Goal: Transaction & Acquisition: Book appointment/travel/reservation

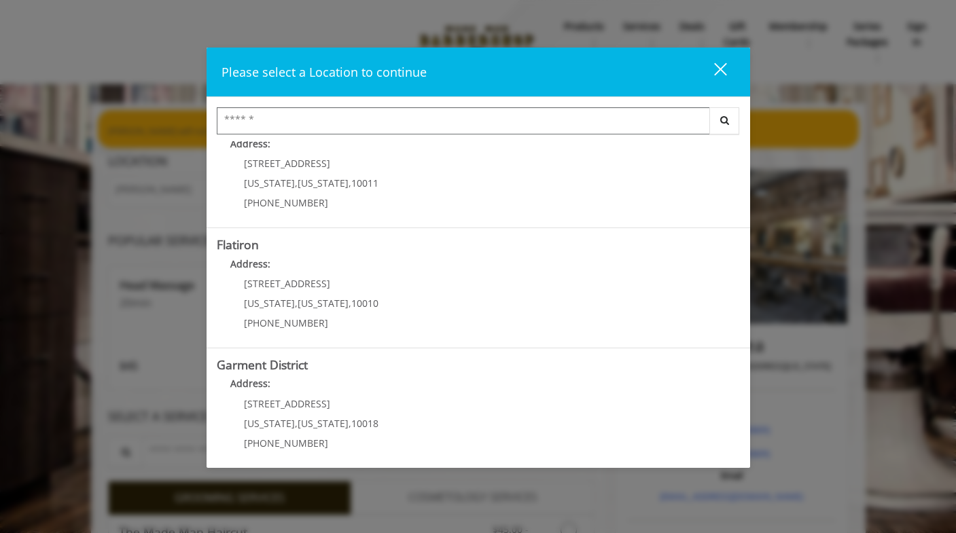
scroll to position [280, 0]
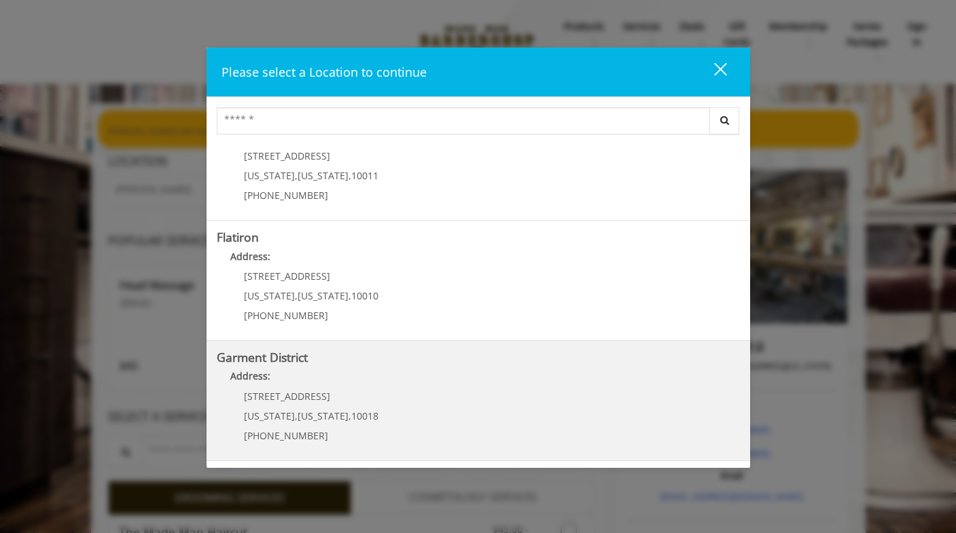
click at [298, 413] on span "New York" at bounding box center [323, 416] width 51 height 13
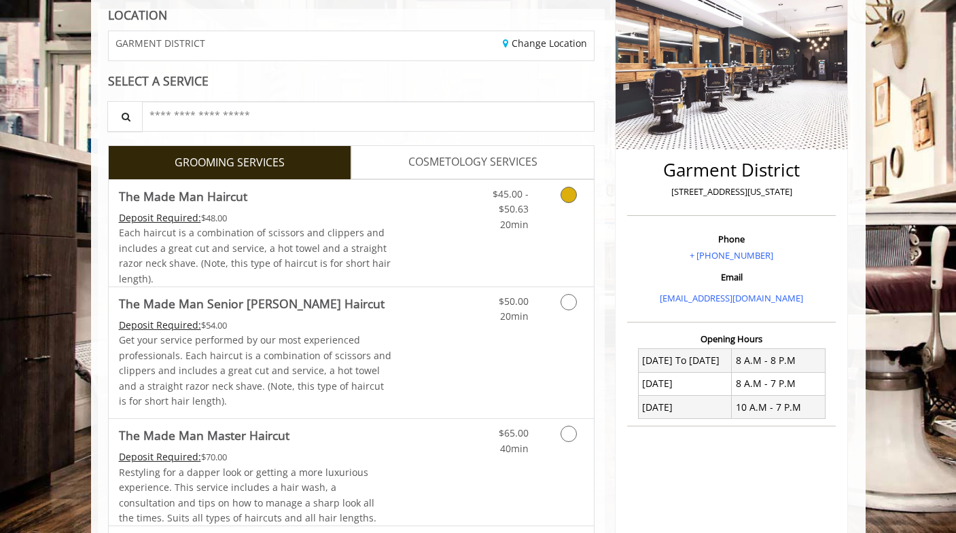
scroll to position [195, 0]
click at [576, 191] on link "Grooming services" at bounding box center [566, 205] width 35 height 52
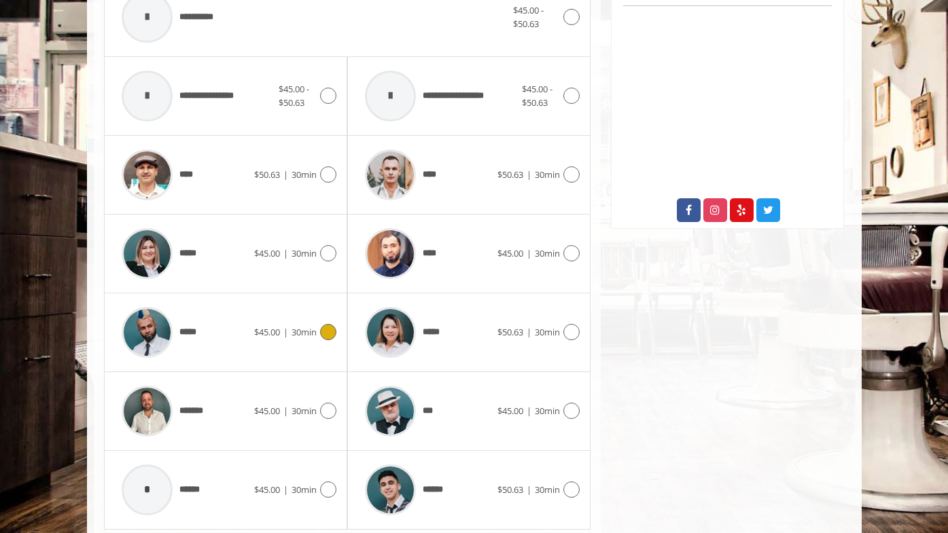
scroll to position [602, 0]
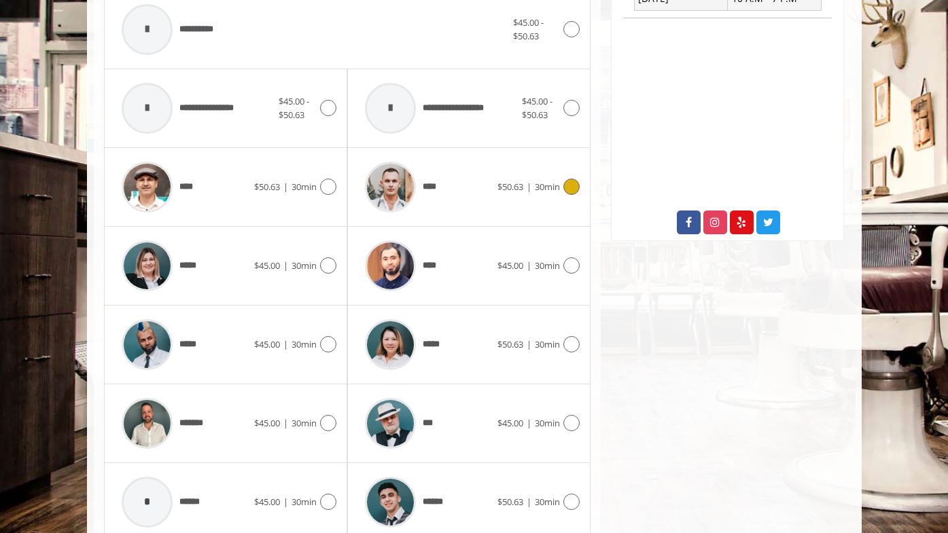
click at [572, 183] on icon at bounding box center [571, 187] width 16 height 16
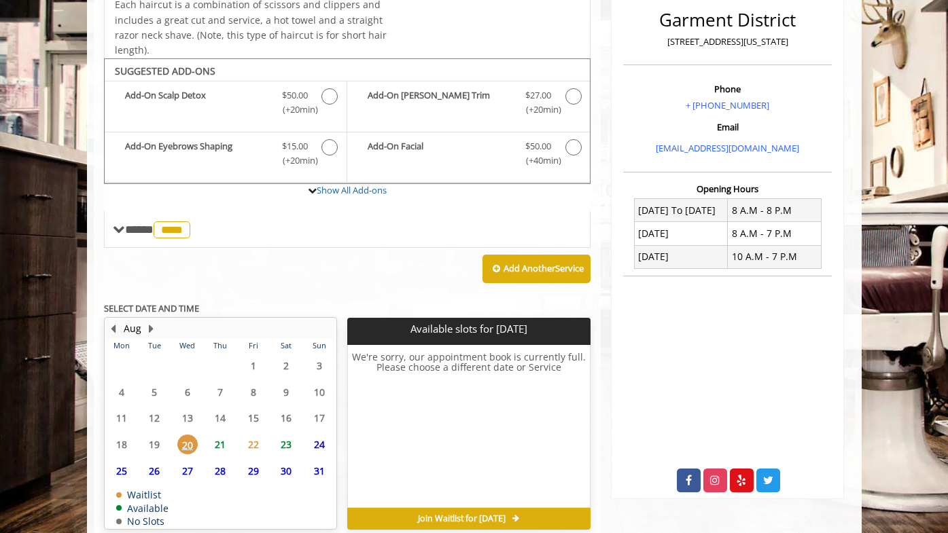
scroll to position [408, 0]
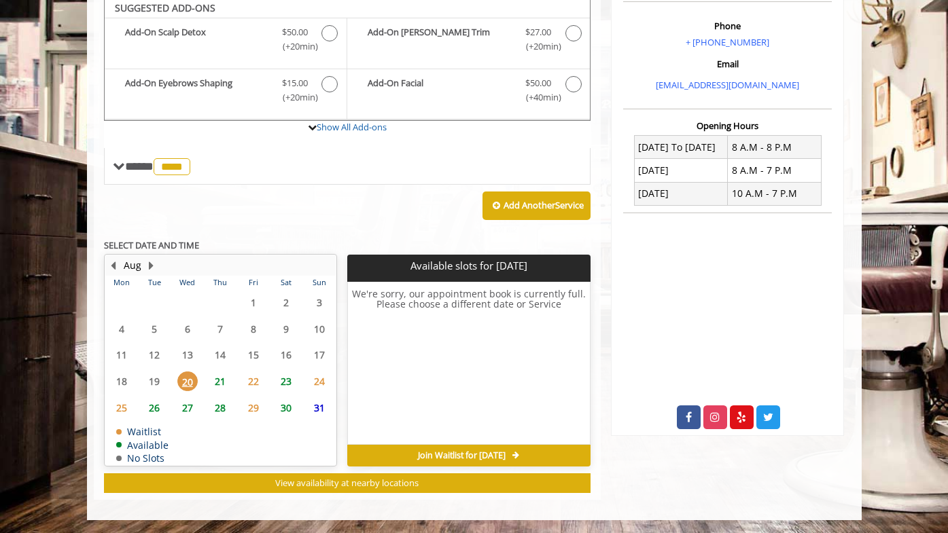
click at [116, 406] on span "25" at bounding box center [121, 408] width 20 height 20
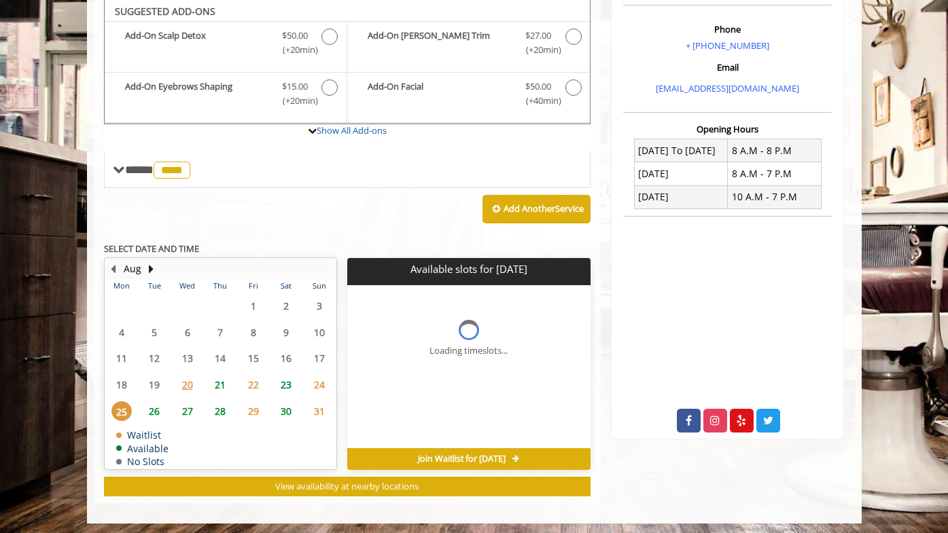
scroll to position [403, 0]
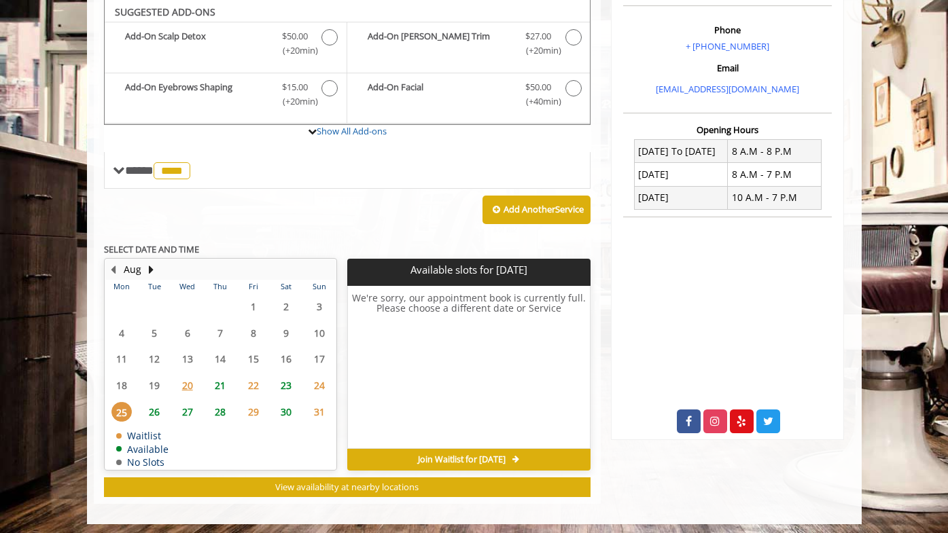
click at [288, 389] on span "23" at bounding box center [286, 386] width 20 height 20
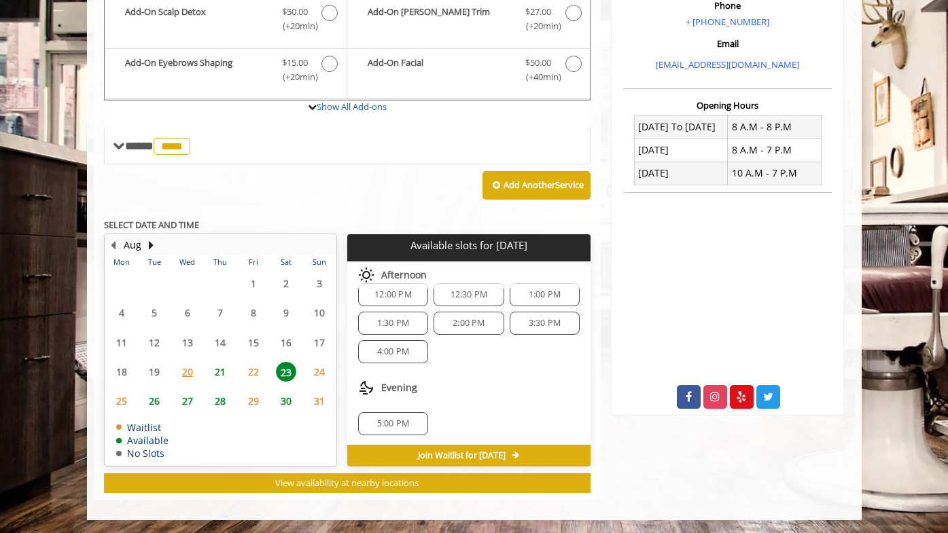
scroll to position [90, 0]
click at [318, 372] on span "24" at bounding box center [319, 372] width 20 height 20
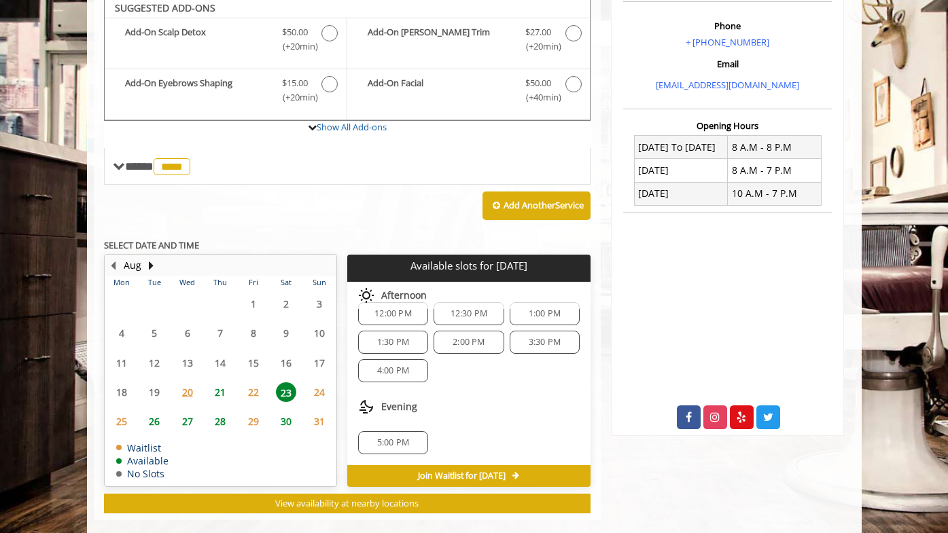
scroll to position [0, 0]
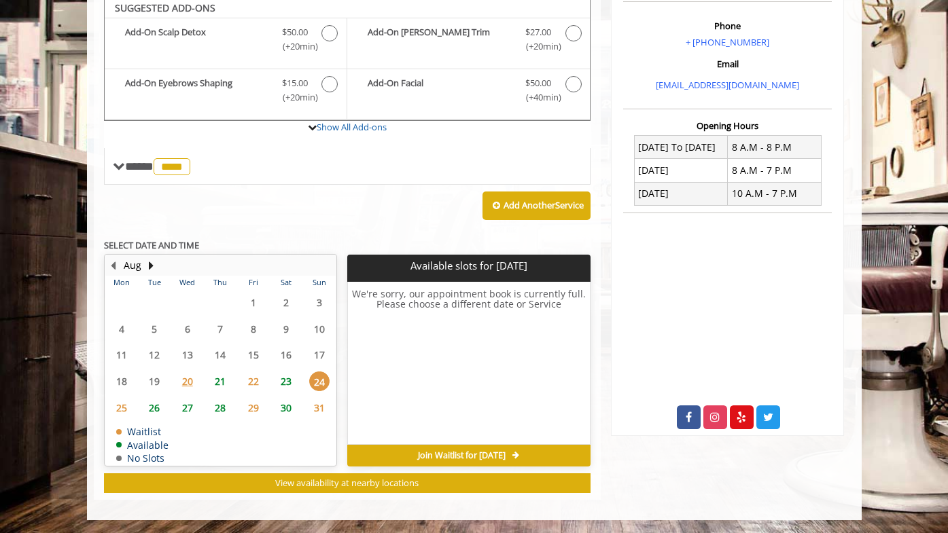
click at [151, 408] on span "26" at bounding box center [154, 408] width 20 height 20
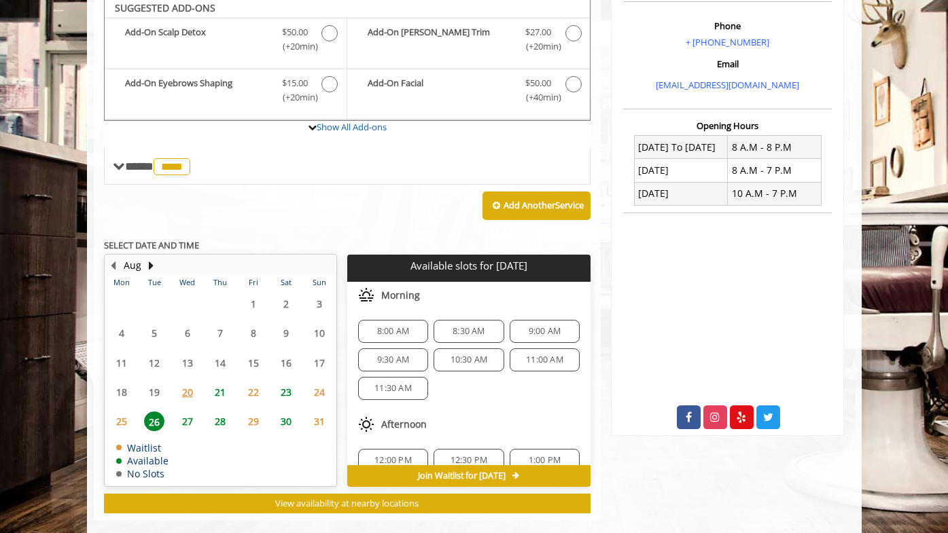
scroll to position [428, 0]
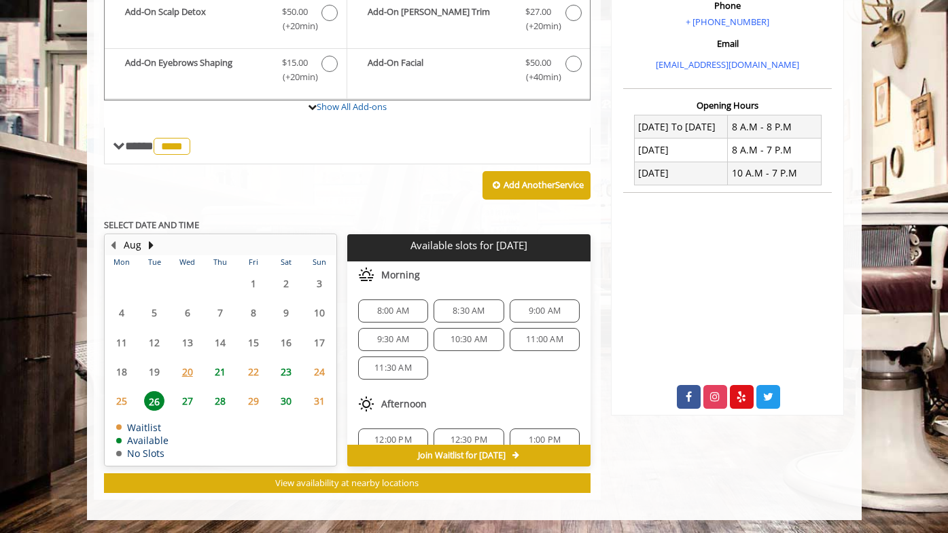
click at [286, 371] on span "23" at bounding box center [286, 372] width 20 height 20
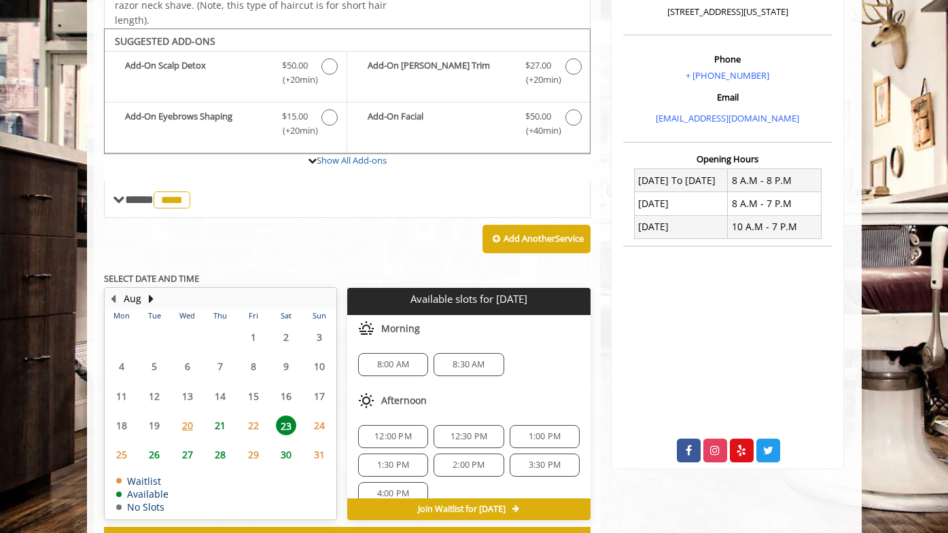
scroll to position [372, 0]
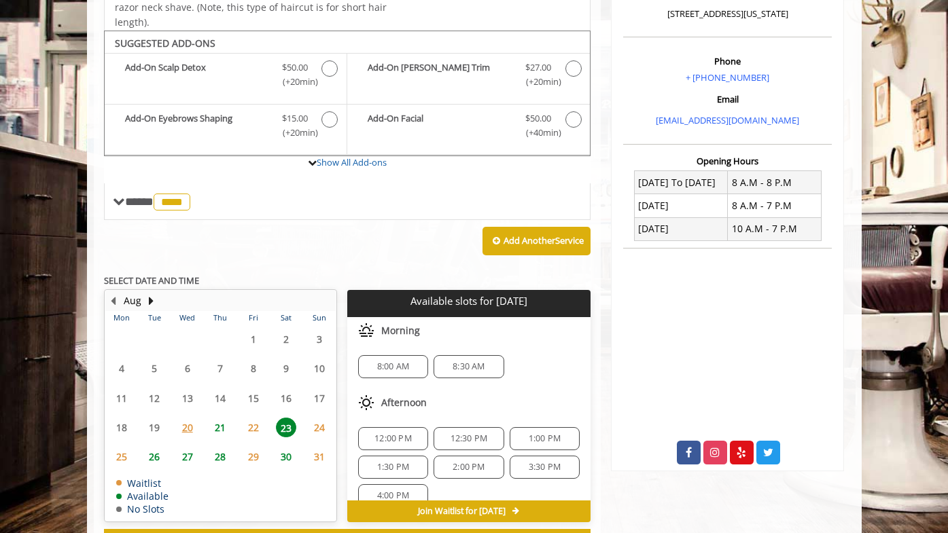
click at [152, 453] on span "26" at bounding box center [154, 457] width 20 height 20
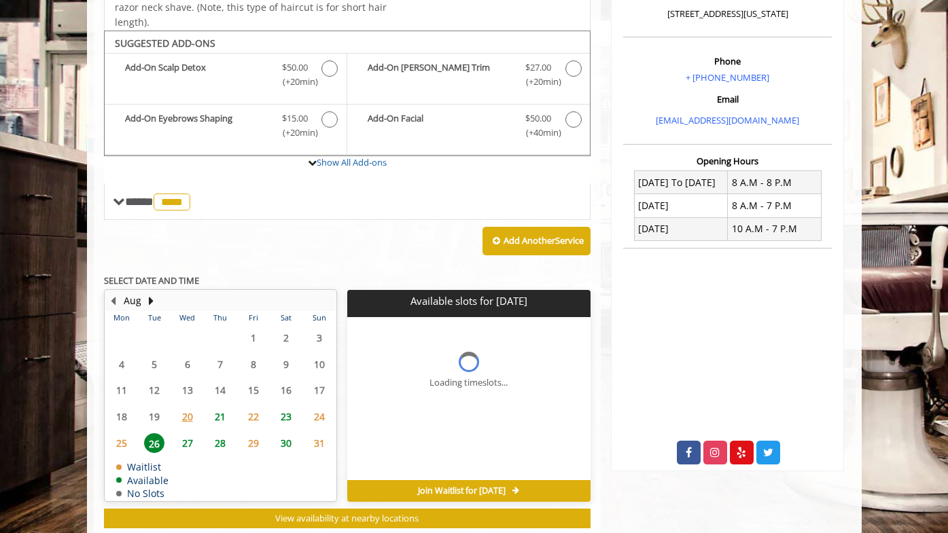
scroll to position [408, 0]
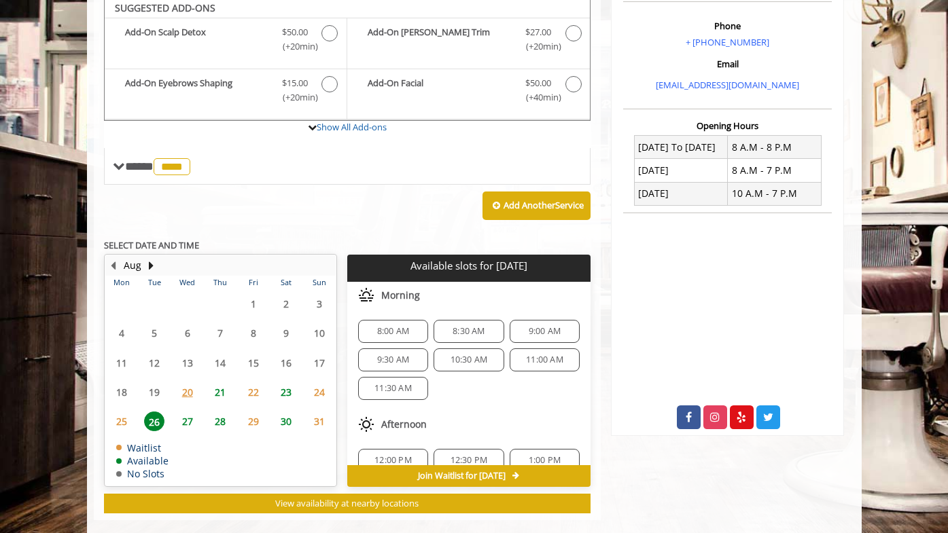
click at [284, 393] on span "23" at bounding box center [286, 392] width 20 height 20
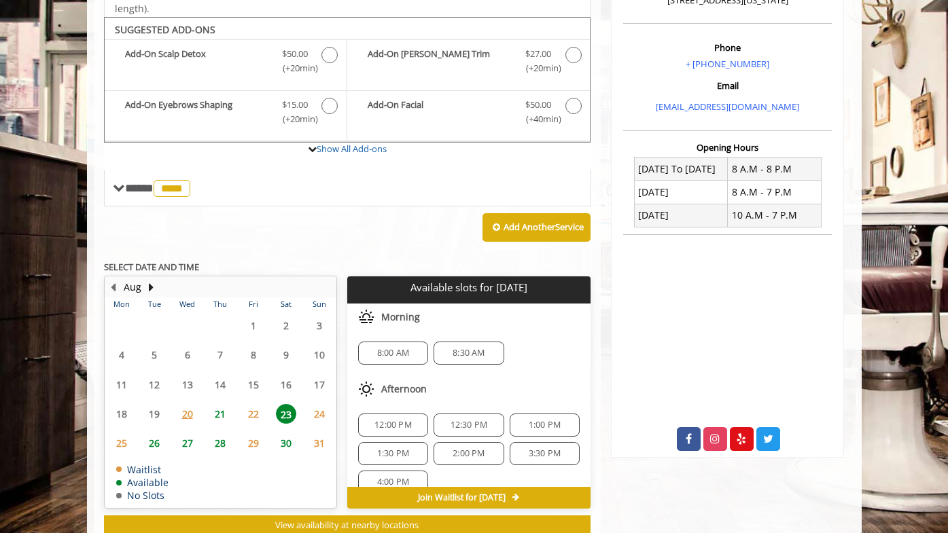
scroll to position [374, 0]
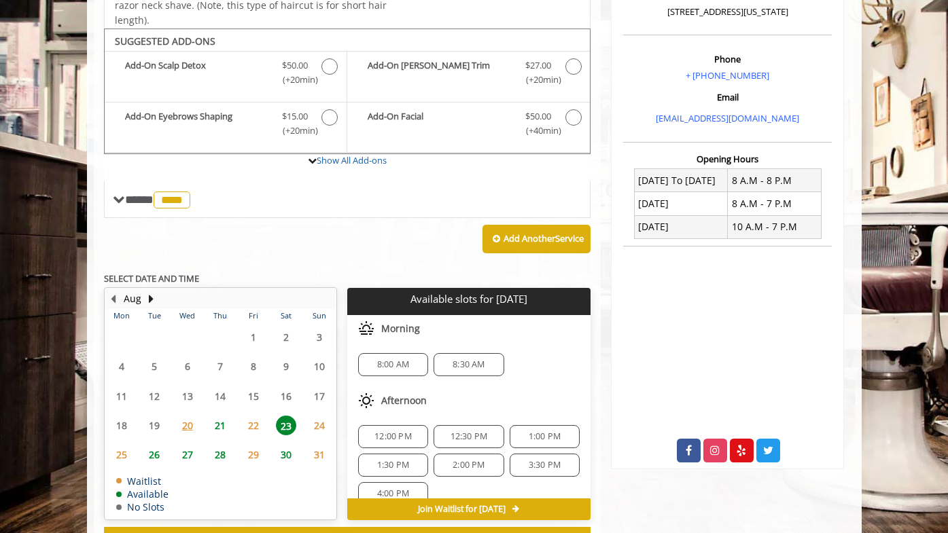
click at [484, 464] on span "2:00 PM" at bounding box center [468, 465] width 58 height 11
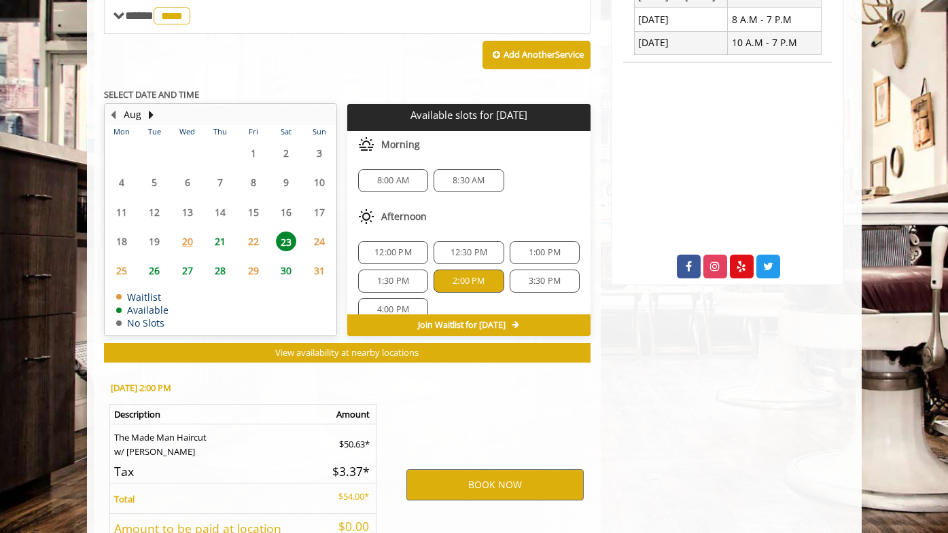
scroll to position [673, 0]
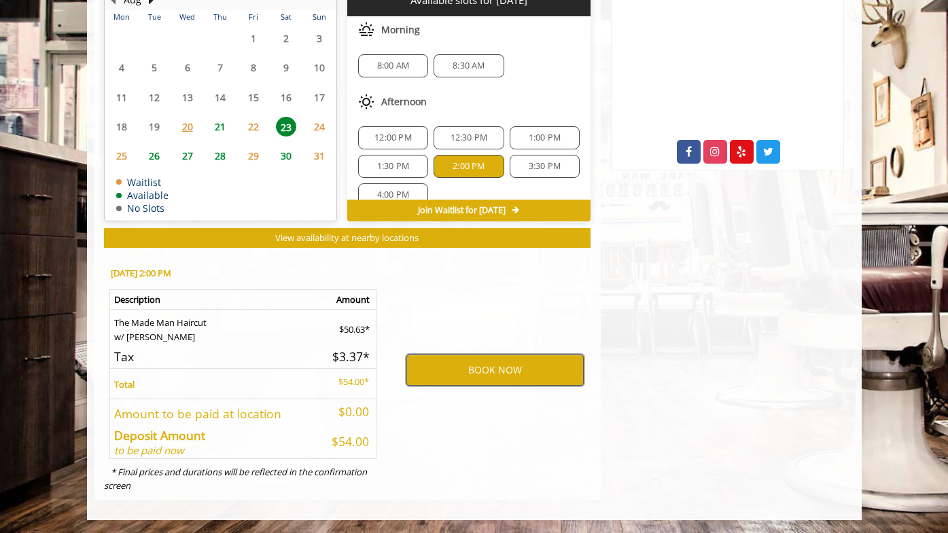
click at [495, 369] on button "BOOK NOW" at bounding box center [494, 370] width 177 height 31
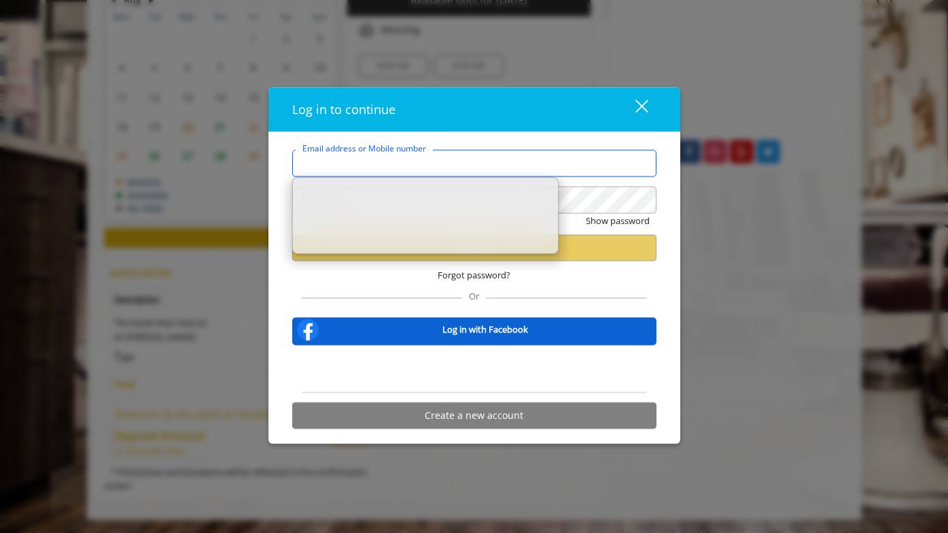
type input "**********"
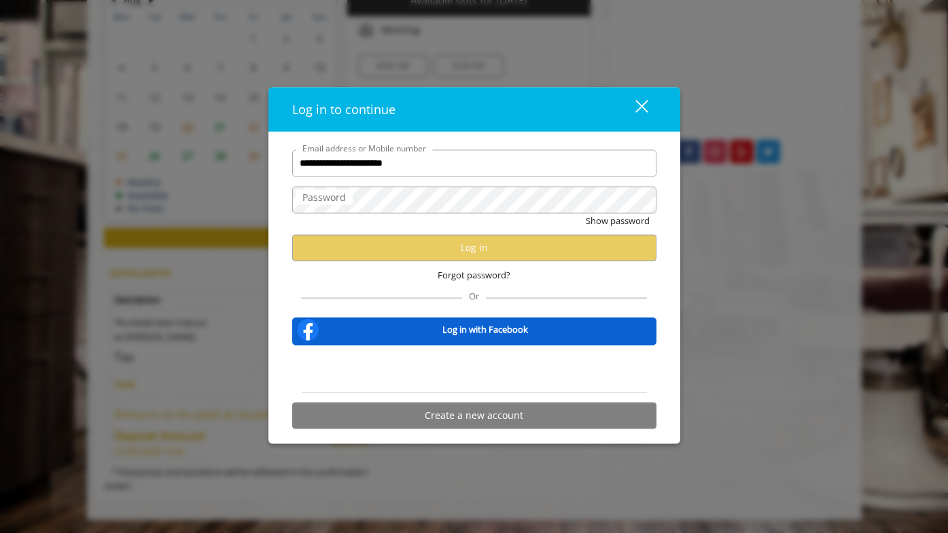
scroll to position [0, 0]
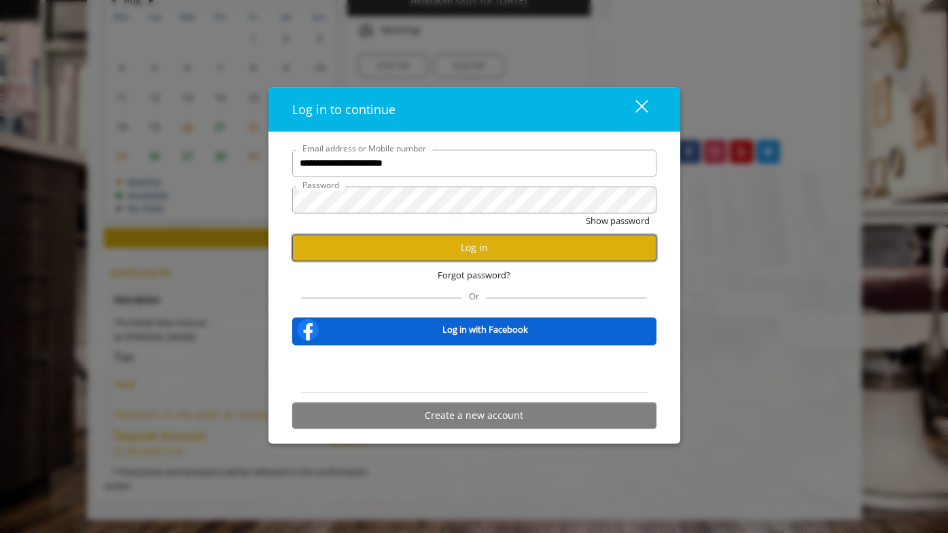
click at [478, 244] on button "Log in" at bounding box center [474, 247] width 364 height 26
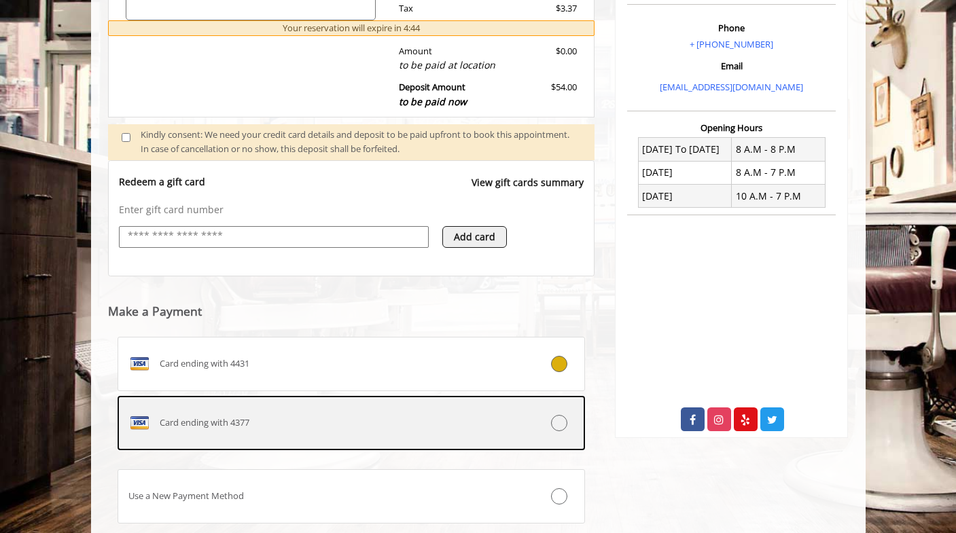
scroll to position [494, 0]
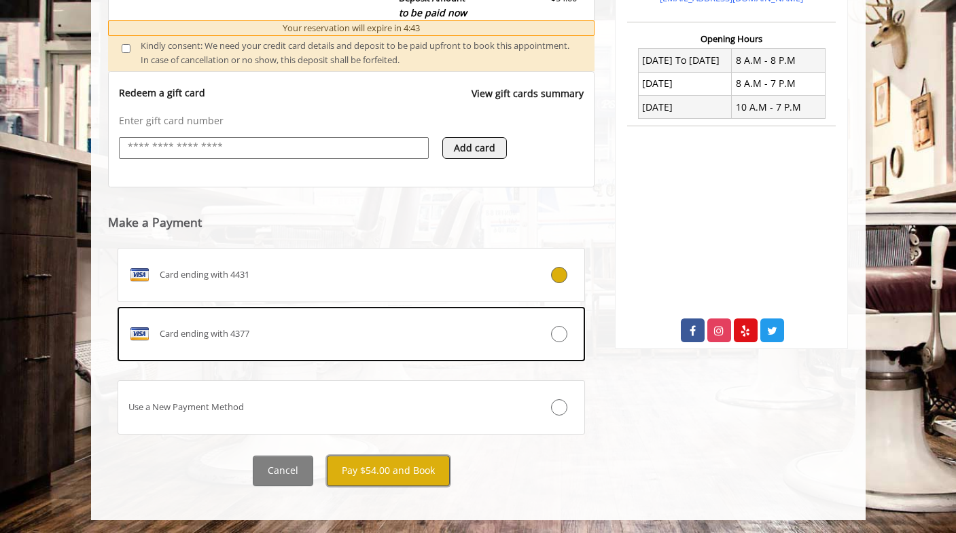
click at [389, 469] on button "Pay $54.00 and Book" at bounding box center [388, 471] width 123 height 31
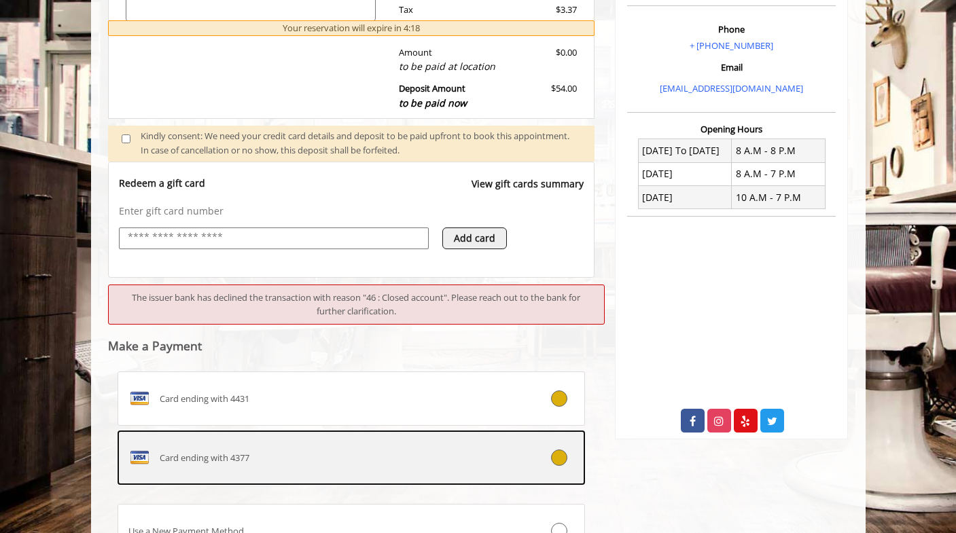
scroll to position [396, 0]
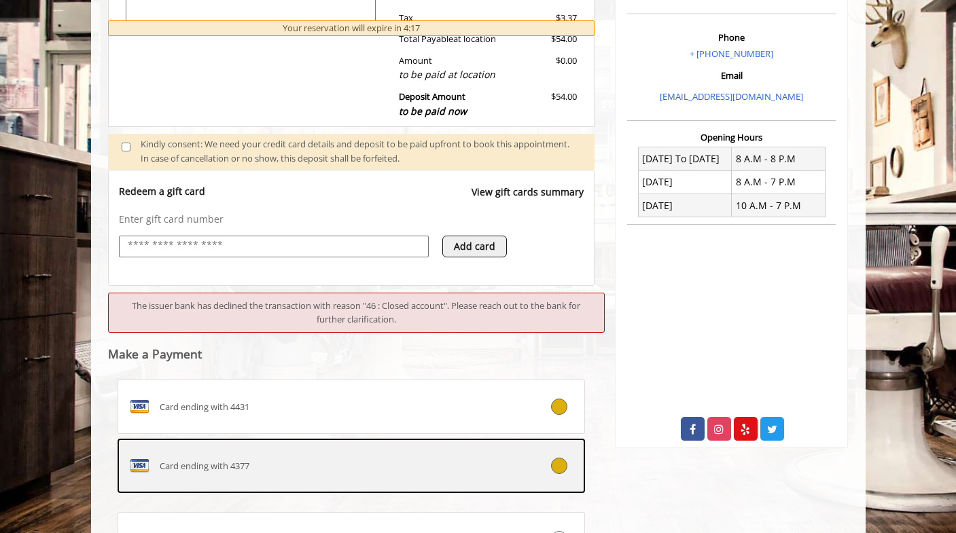
click at [434, 478] on label "Card ending with 4377" at bounding box center [352, 466] width 468 height 54
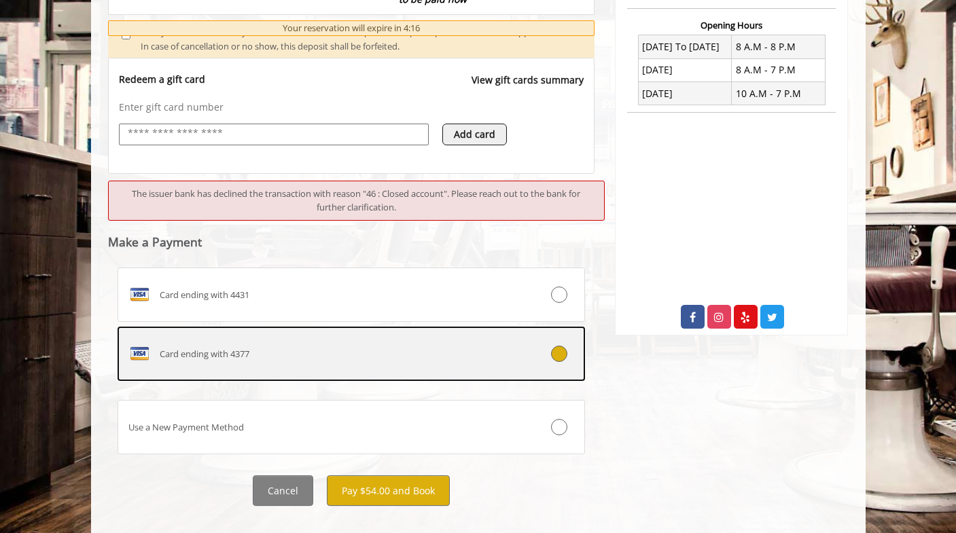
scroll to position [528, 0]
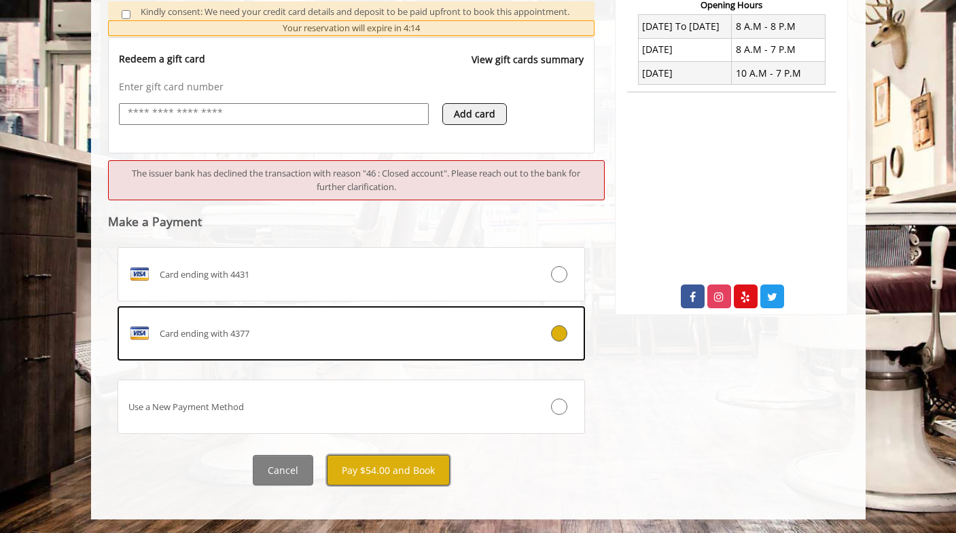
click at [405, 474] on button "Pay $54.00 and Book" at bounding box center [388, 470] width 123 height 31
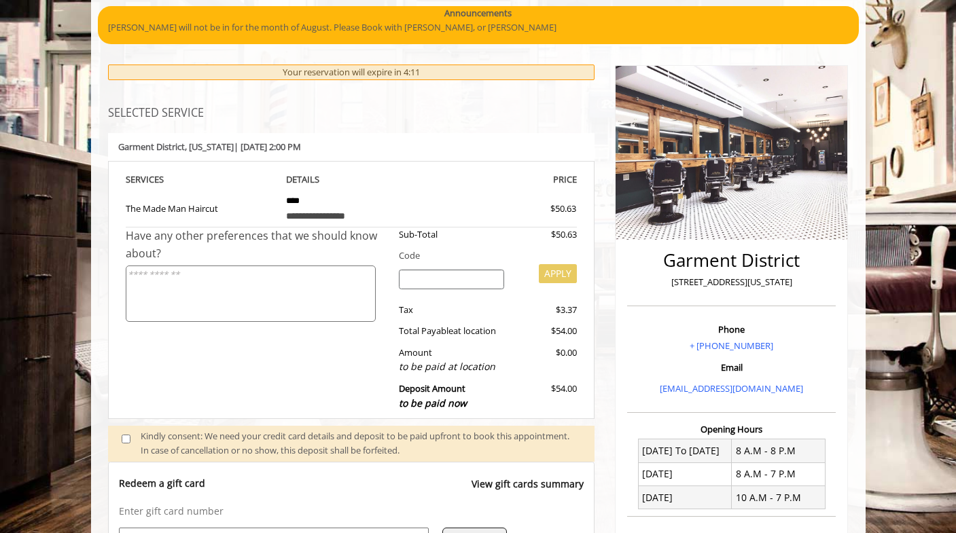
scroll to position [0, 0]
